Goal: Check status: Check status

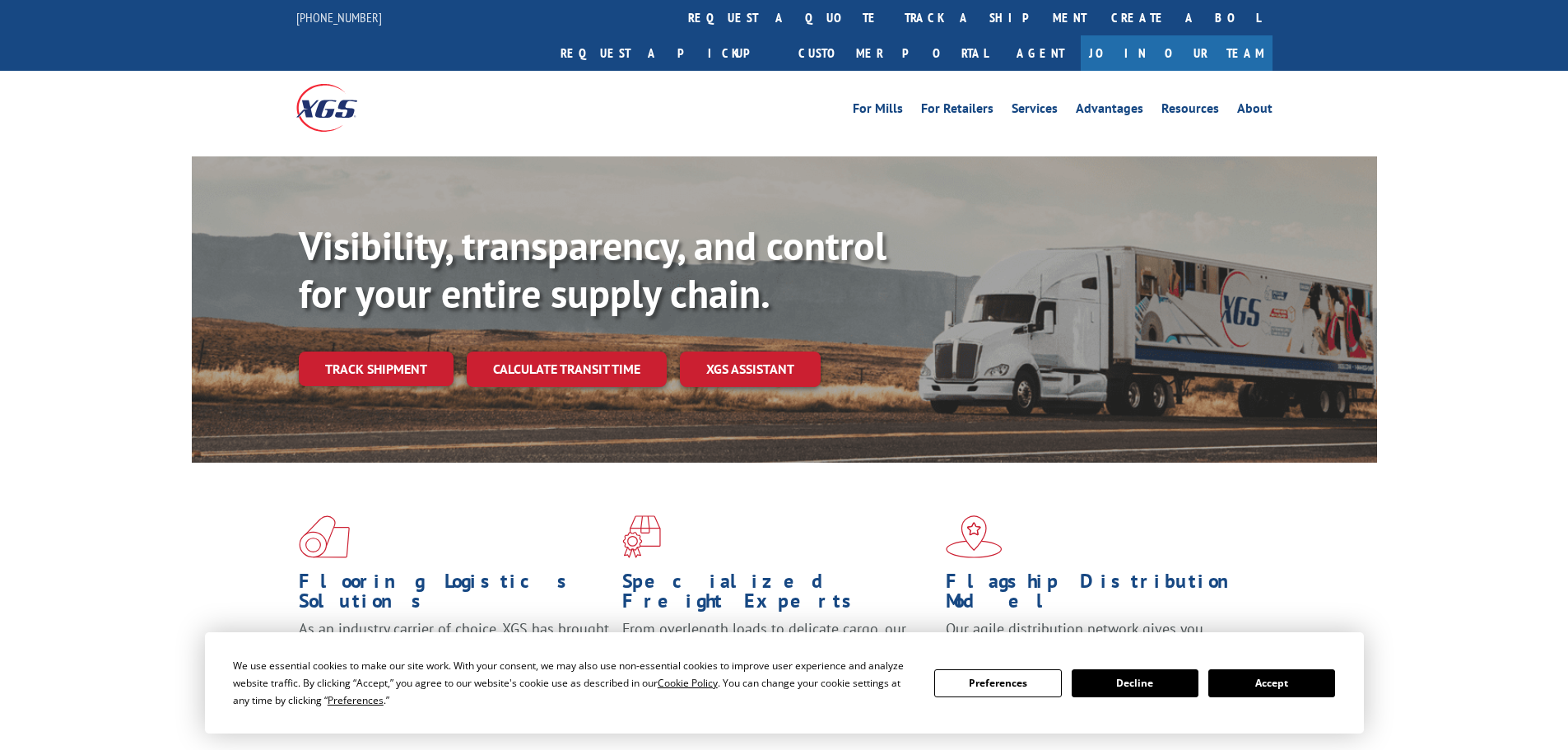
click at [1314, 685] on button "Accept" at bounding box center [1271, 683] width 126 height 28
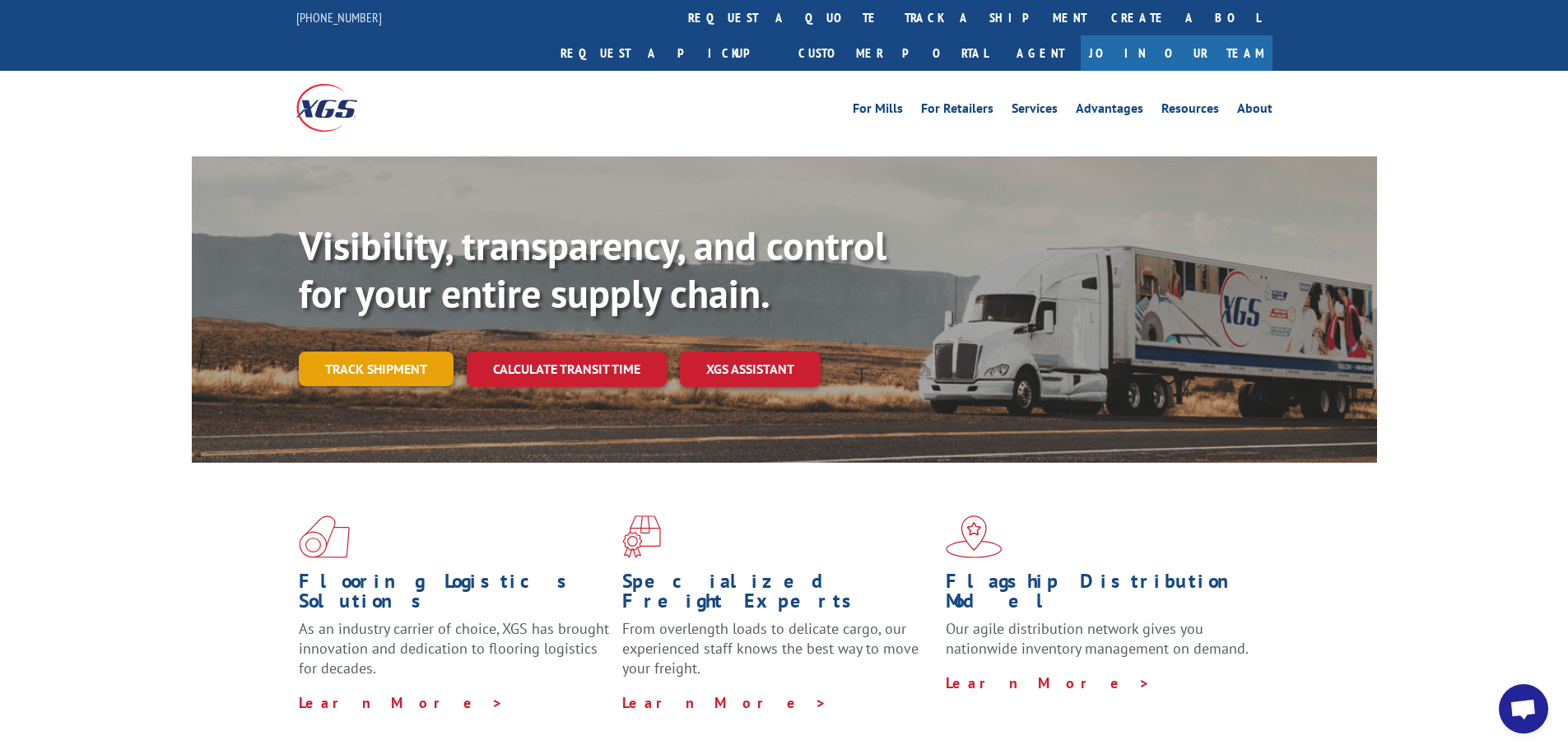
click at [409, 352] on link "Track shipment" at bounding box center [375, 369] width 155 height 35
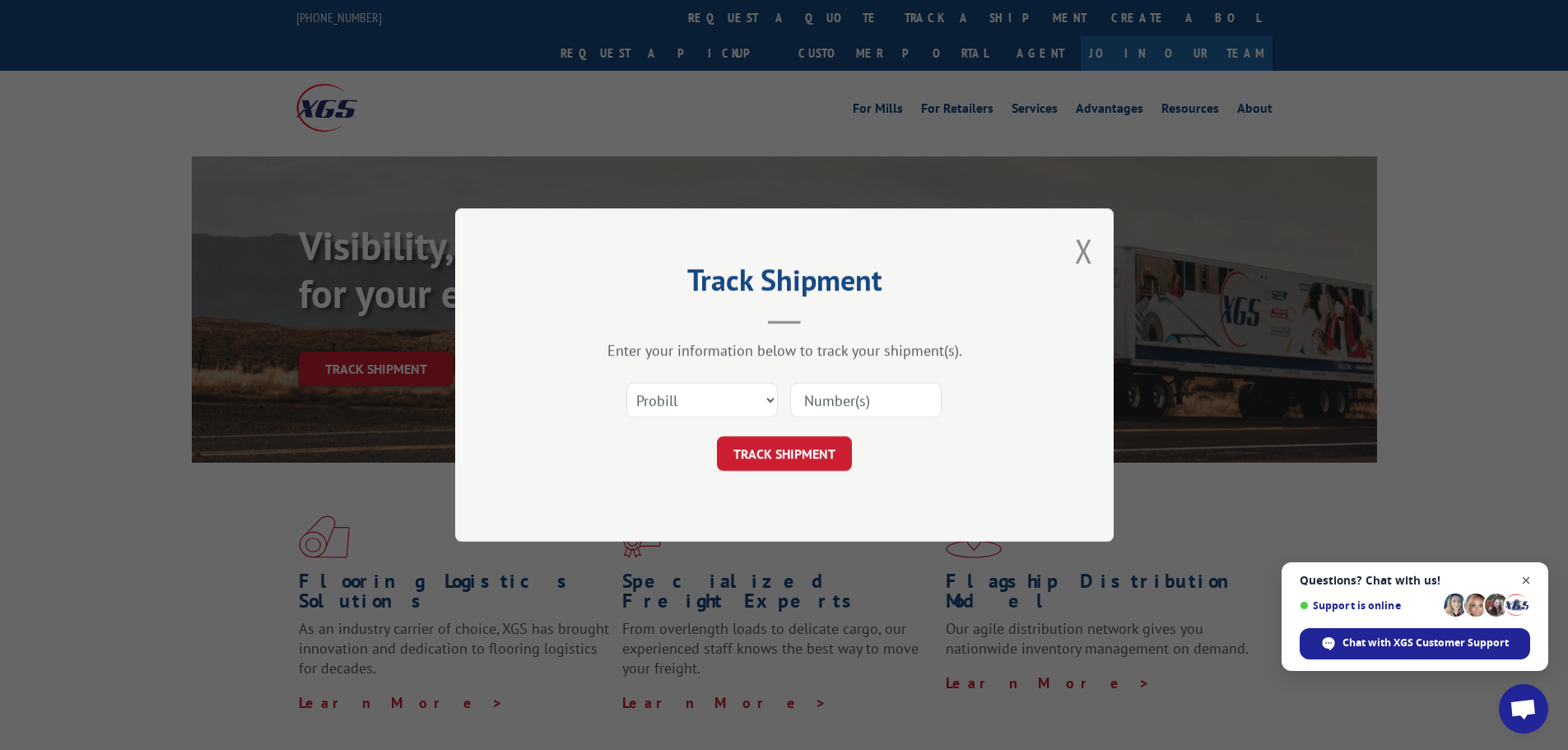
click at [1525, 582] on span "Close chat" at bounding box center [1526, 581] width 20 height 20
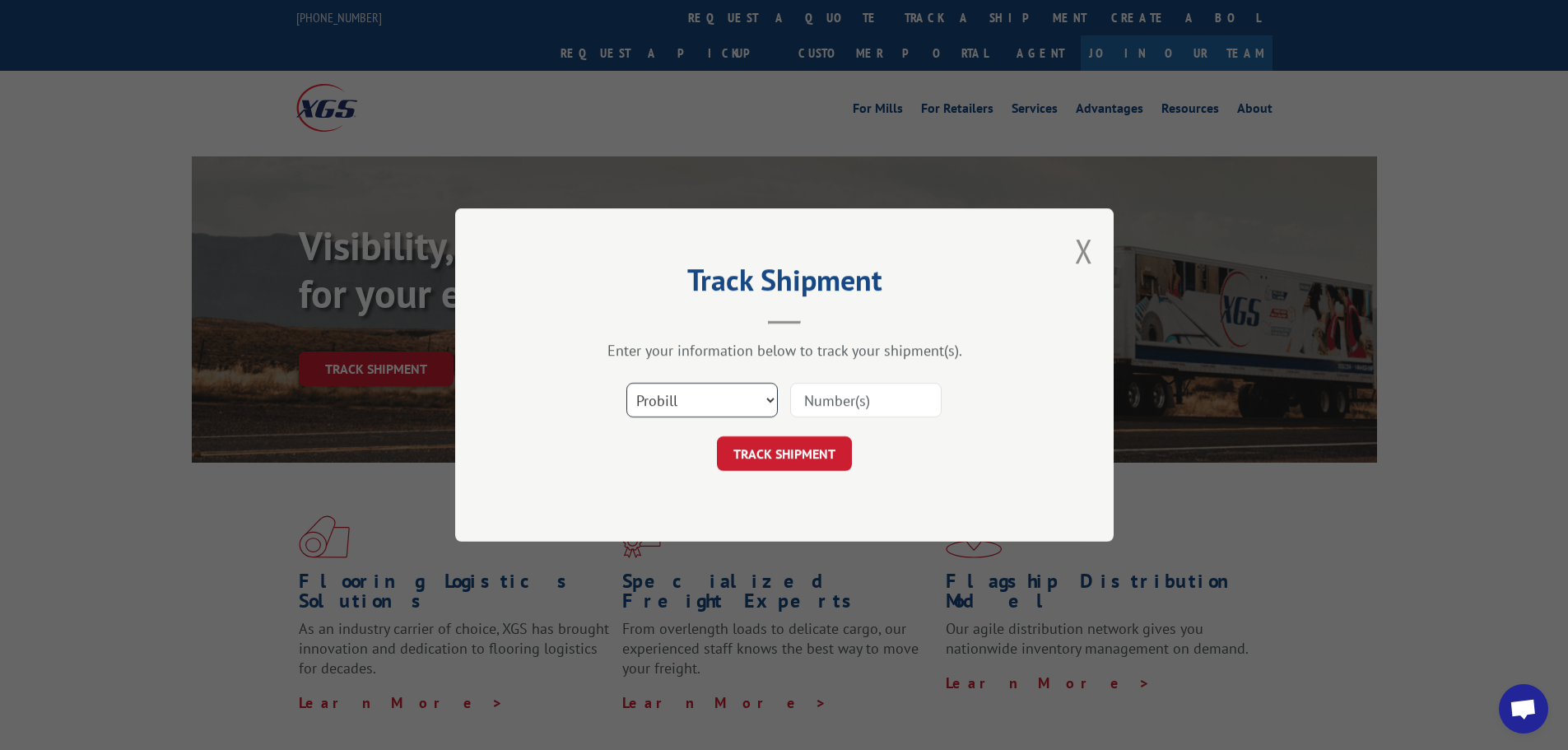
click at [670, 411] on select "Select category... Probill BOL PO" at bounding box center [701, 400] width 151 height 35
select select "po"
click at [626, 383] on select "Select category... Probill BOL PO" at bounding box center [701, 400] width 151 height 35
click at [835, 399] on input at bounding box center [865, 400] width 151 height 35
paste input "04421791"
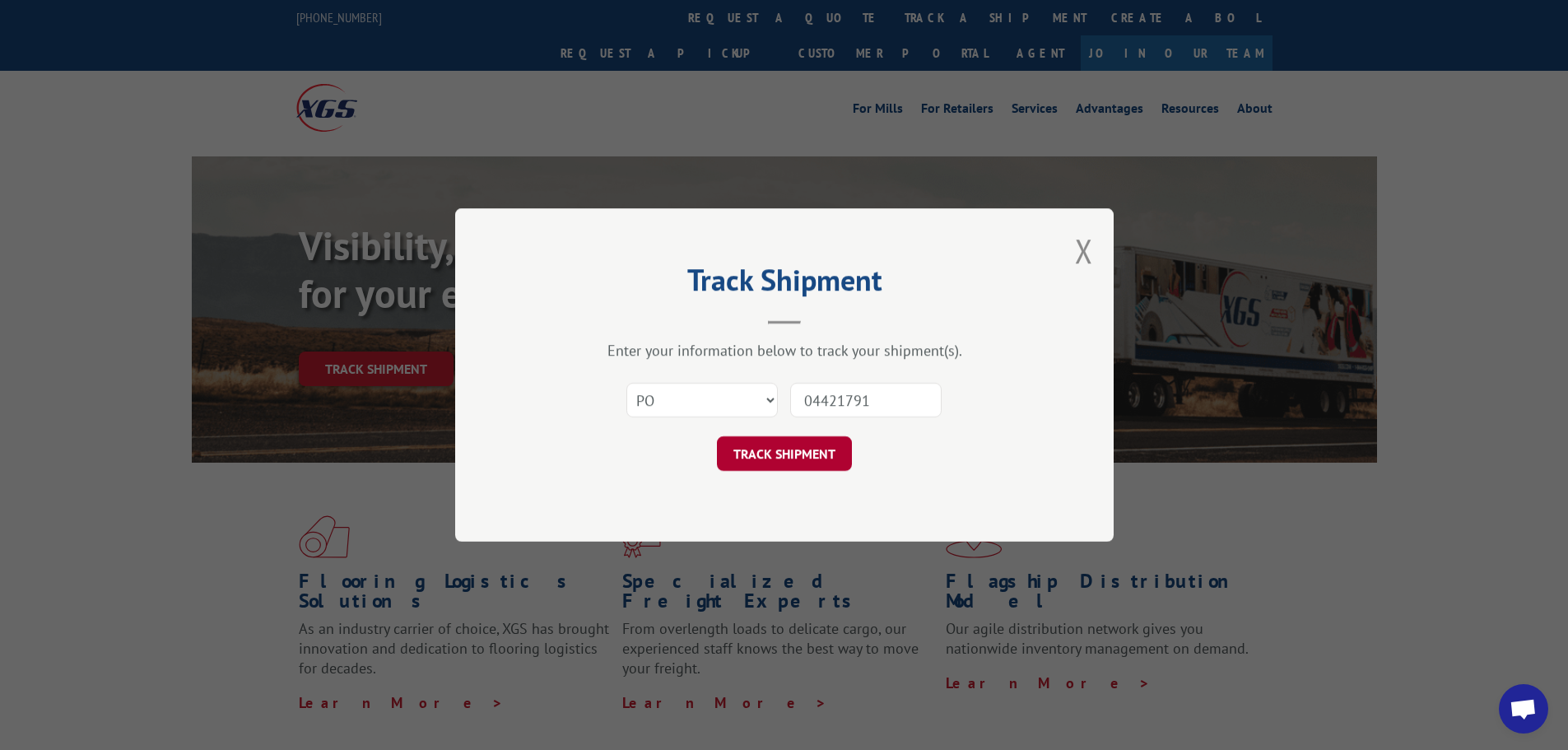
type input "04421791"
click at [781, 465] on button "TRACK SHIPMENT" at bounding box center [784, 454] width 135 height 35
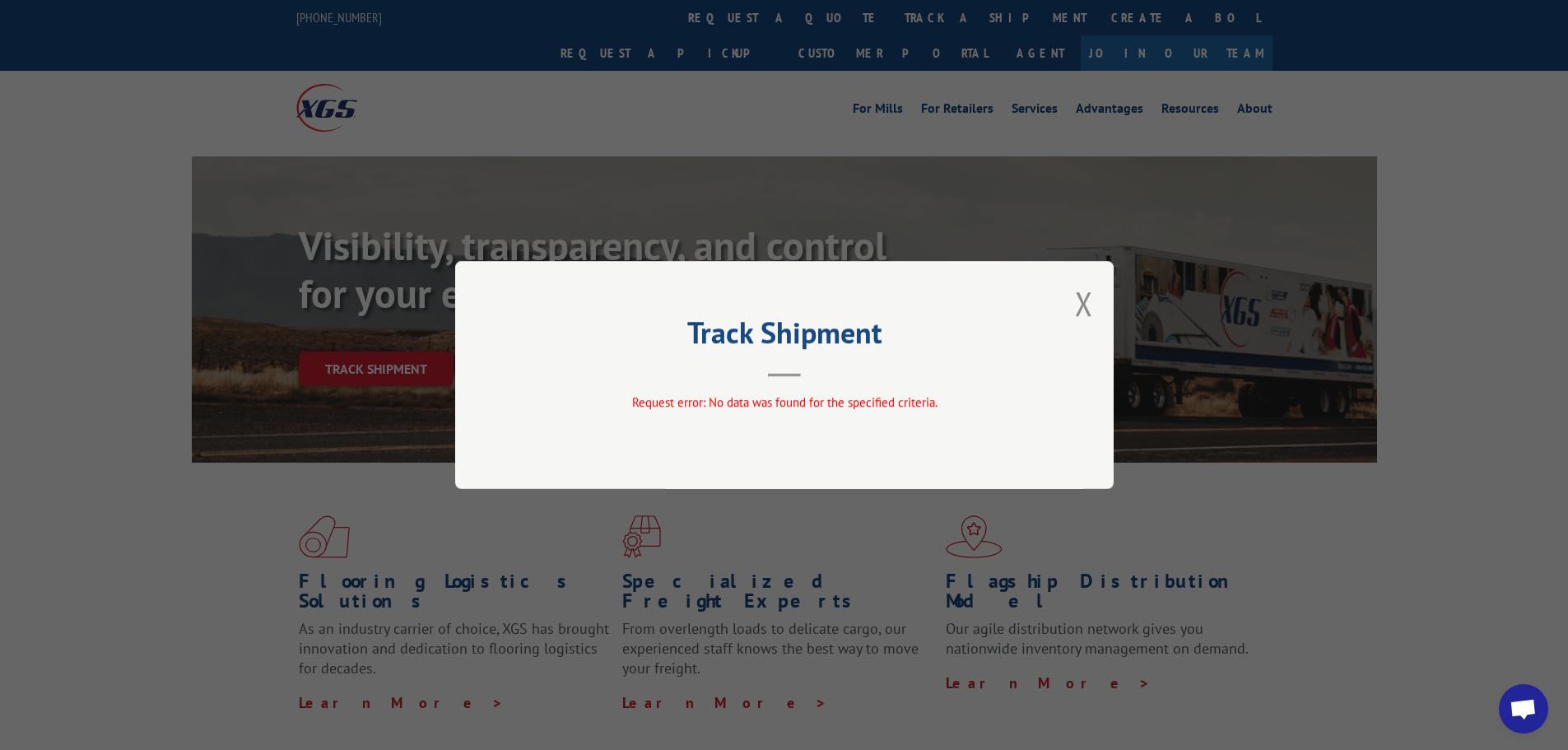
click at [1094, 306] on div "Track Shipment Request error: No data was found for the specified criteria." at bounding box center [784, 375] width 658 height 228
click at [1093, 303] on div "Track Shipment Request error: No data was found for the specified criteria." at bounding box center [784, 375] width 658 height 228
click at [1079, 306] on button "Close modal" at bounding box center [1084, 303] width 18 height 44
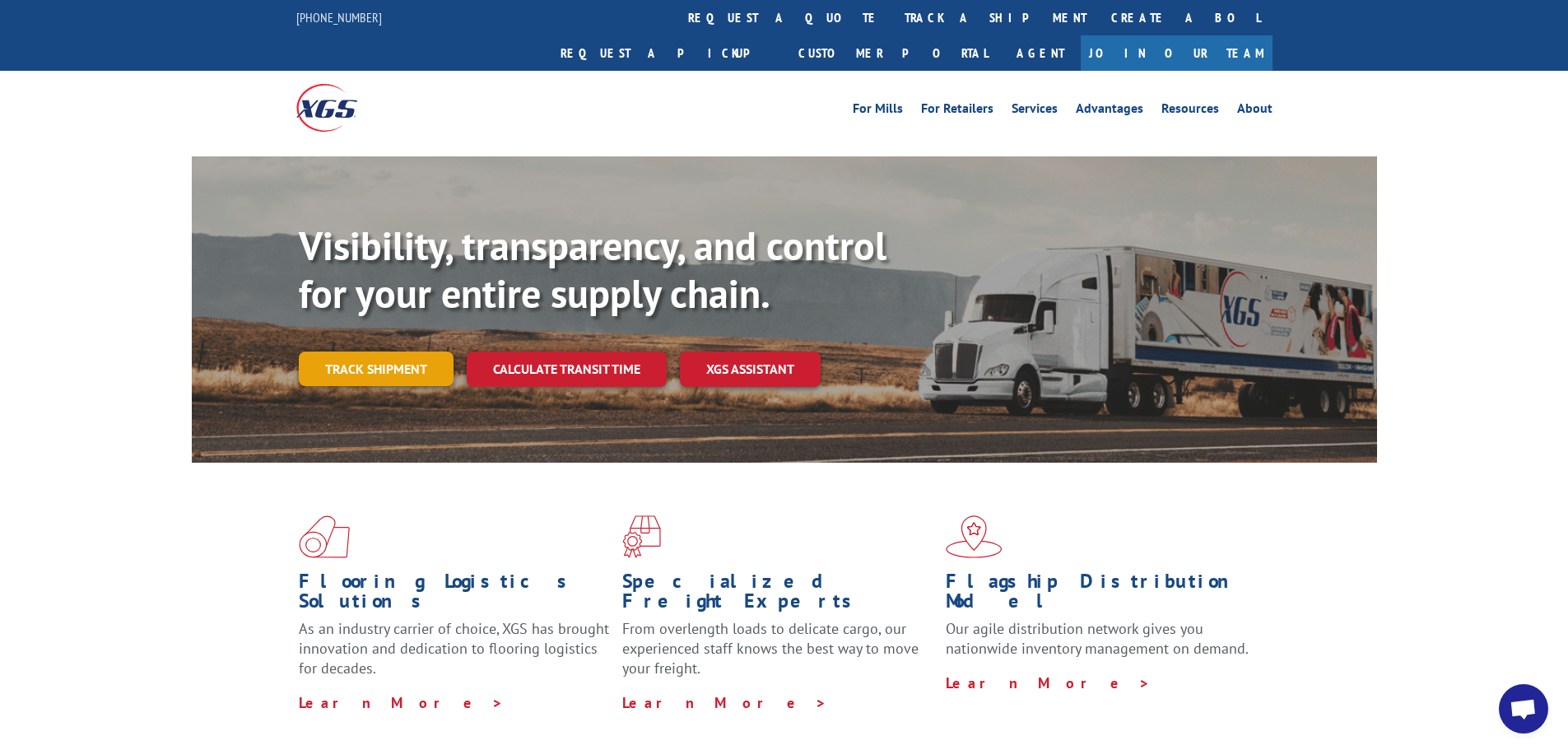
click at [350, 352] on link "Track shipment" at bounding box center [375, 369] width 155 height 35
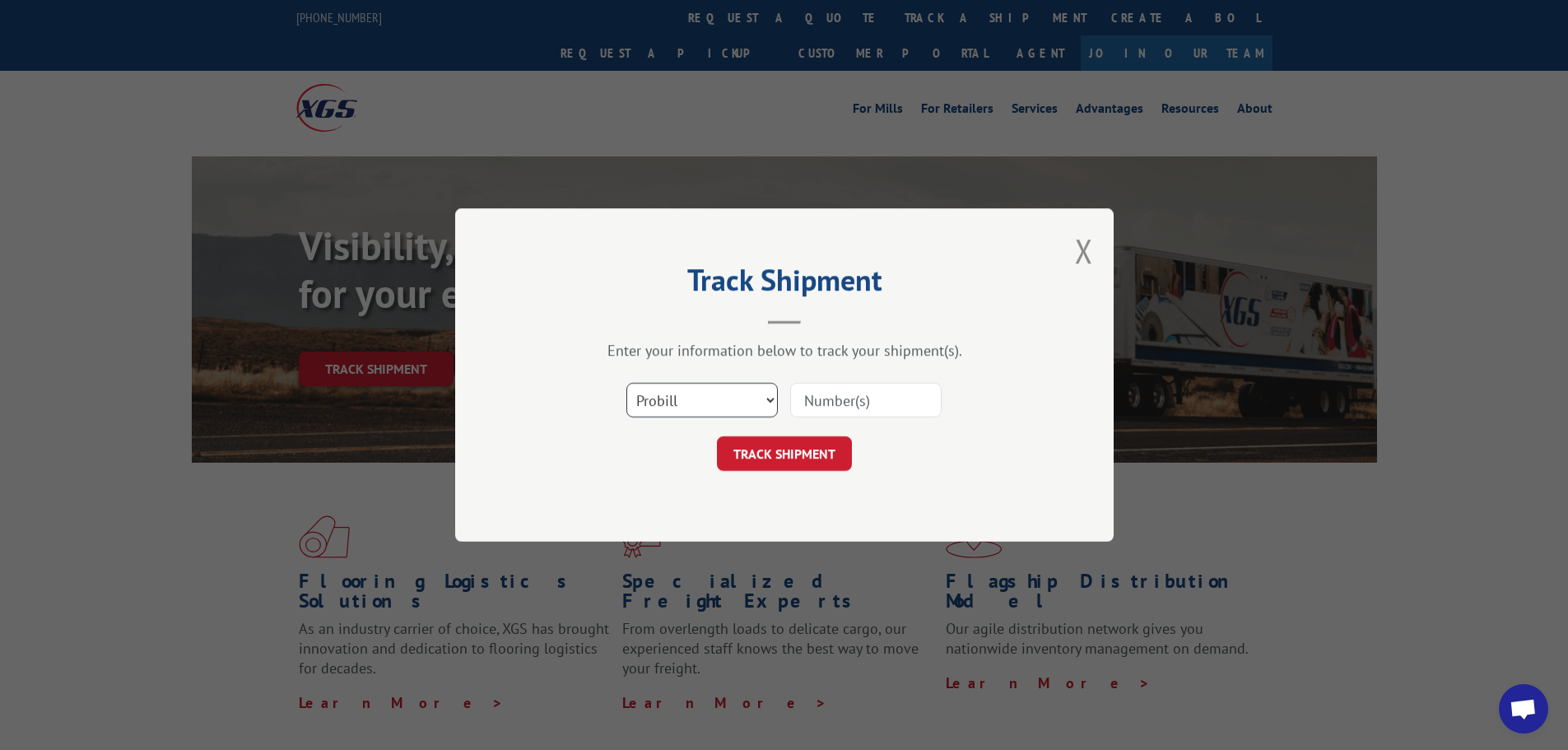
click at [648, 405] on select "Select category... Probill BOL PO" at bounding box center [701, 400] width 151 height 35
select select "po"
click at [626, 383] on select "Select category... Probill BOL PO" at bounding box center [701, 400] width 151 height 35
click at [841, 387] on input at bounding box center [865, 400] width 151 height 35
paste input "04523486"
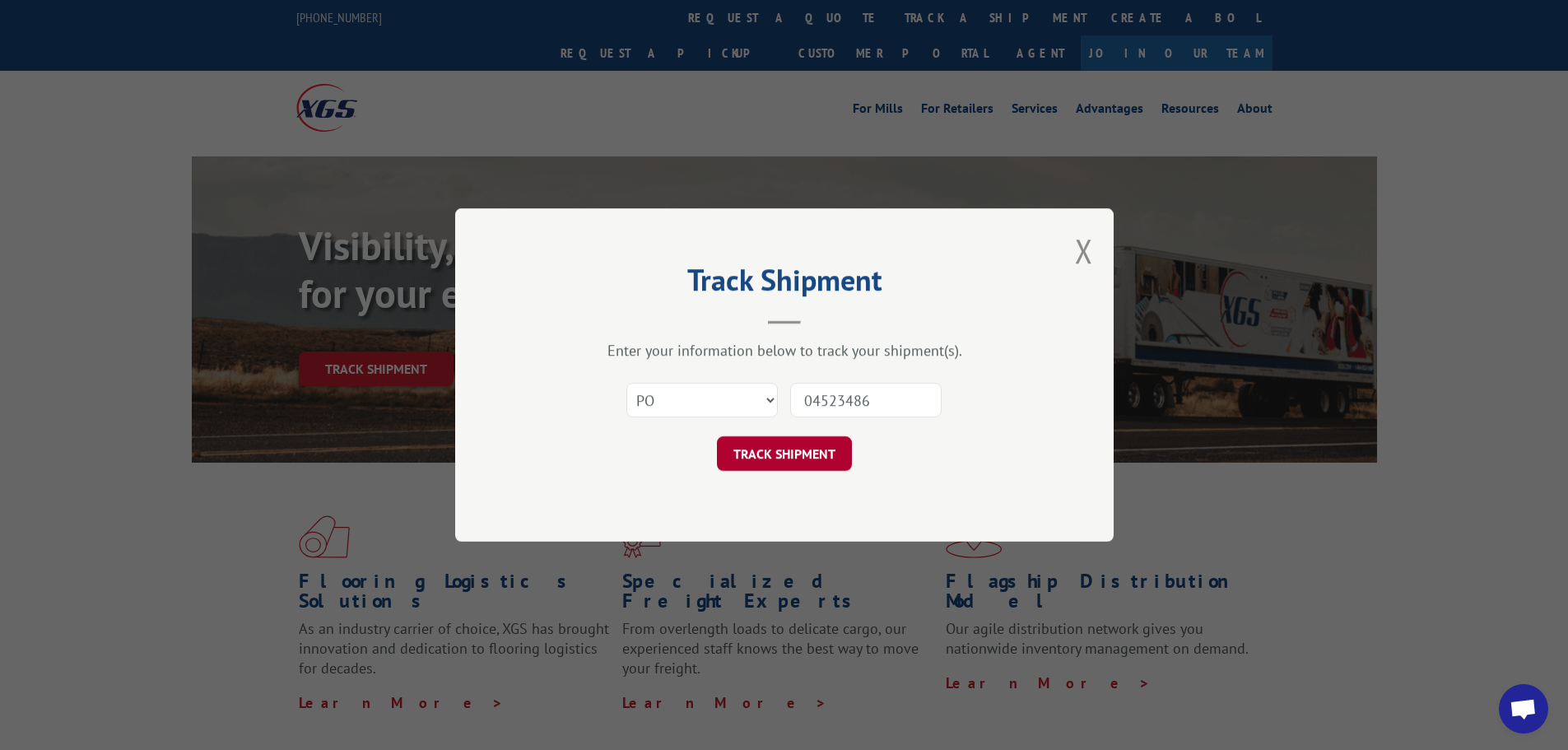
type input "04523486"
click at [783, 459] on button "TRACK SHIPMENT" at bounding box center [784, 454] width 135 height 35
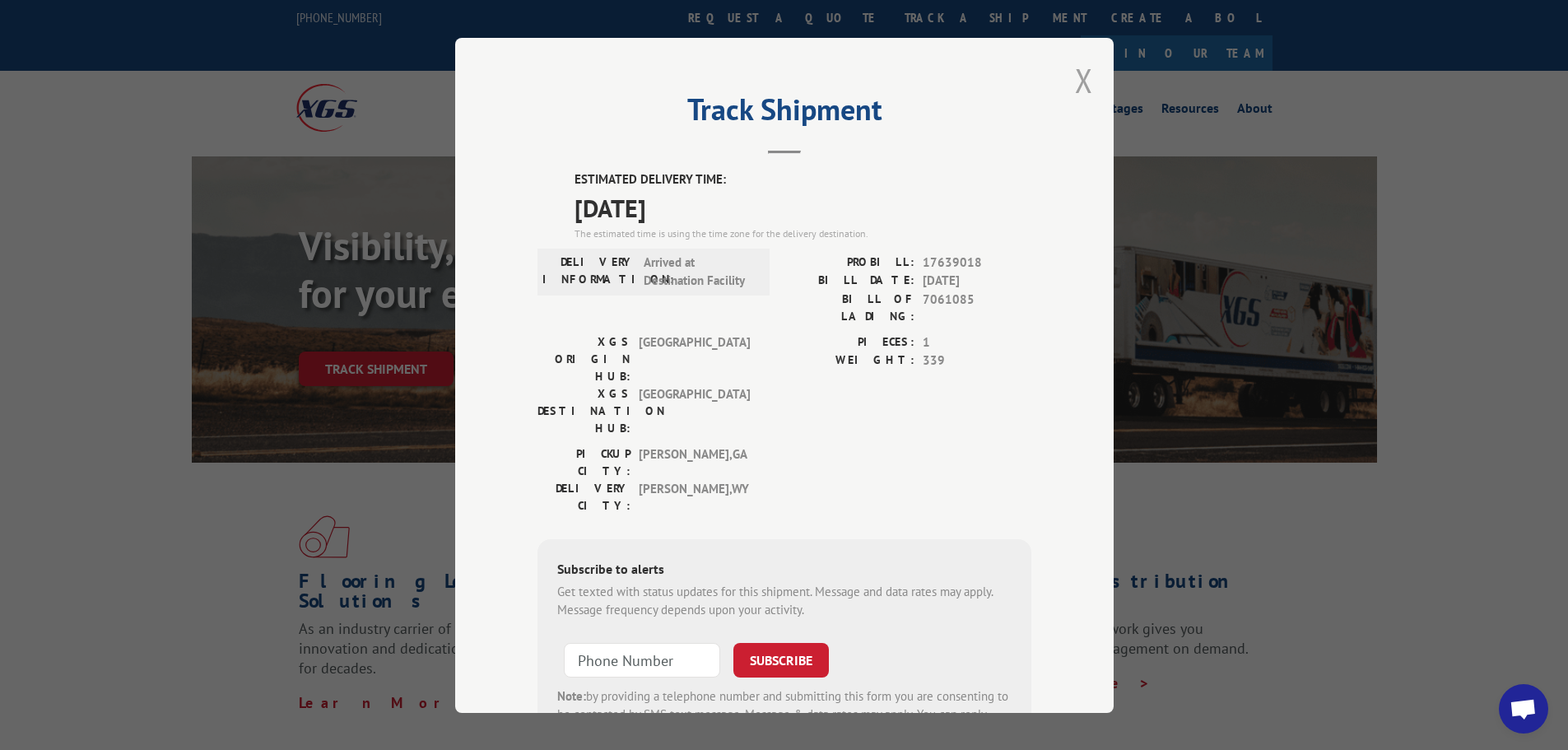
click at [1086, 81] on button "Close modal" at bounding box center [1084, 81] width 18 height 44
